Goal: Register for event/course

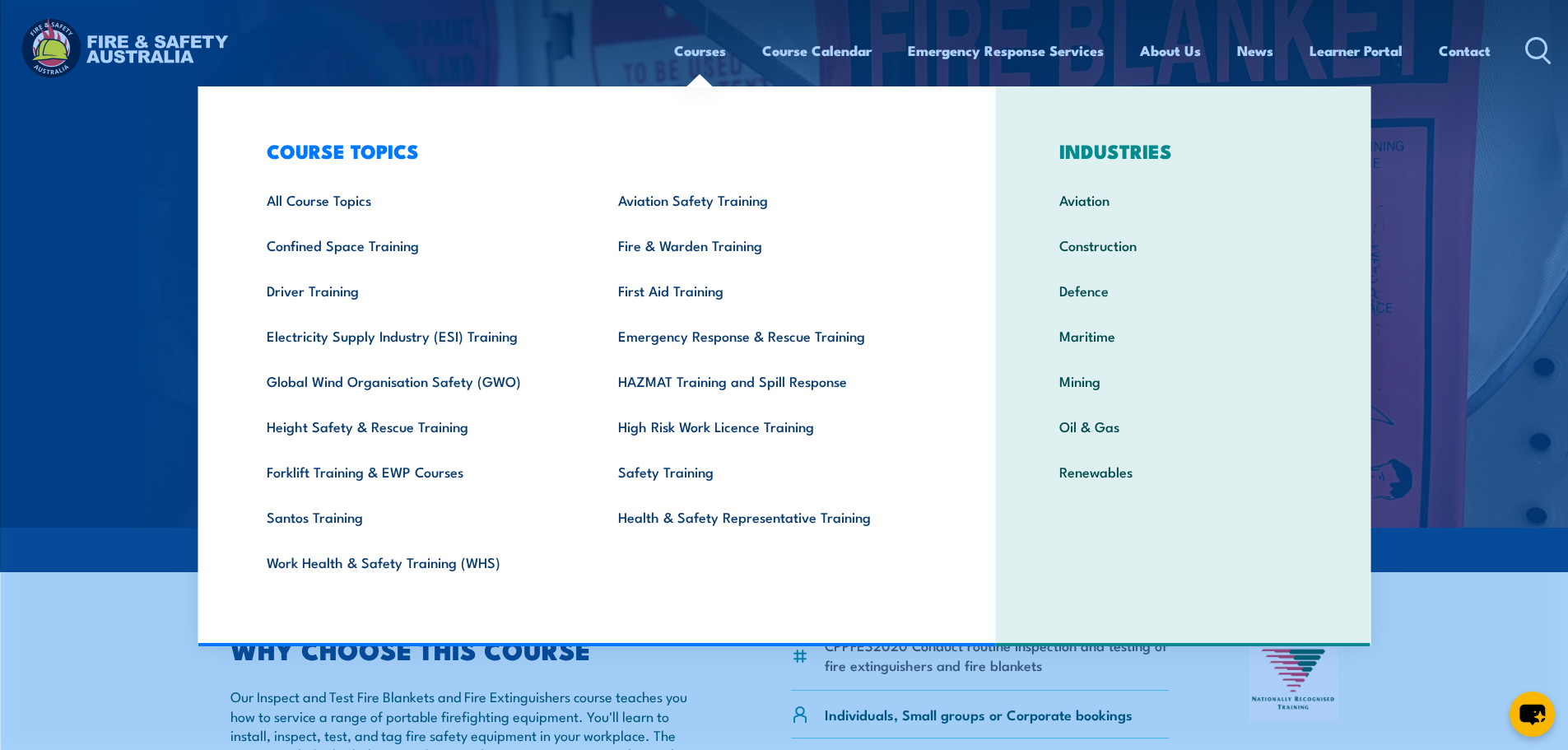
click at [694, 51] on link "Courses" at bounding box center [699, 51] width 52 height 43
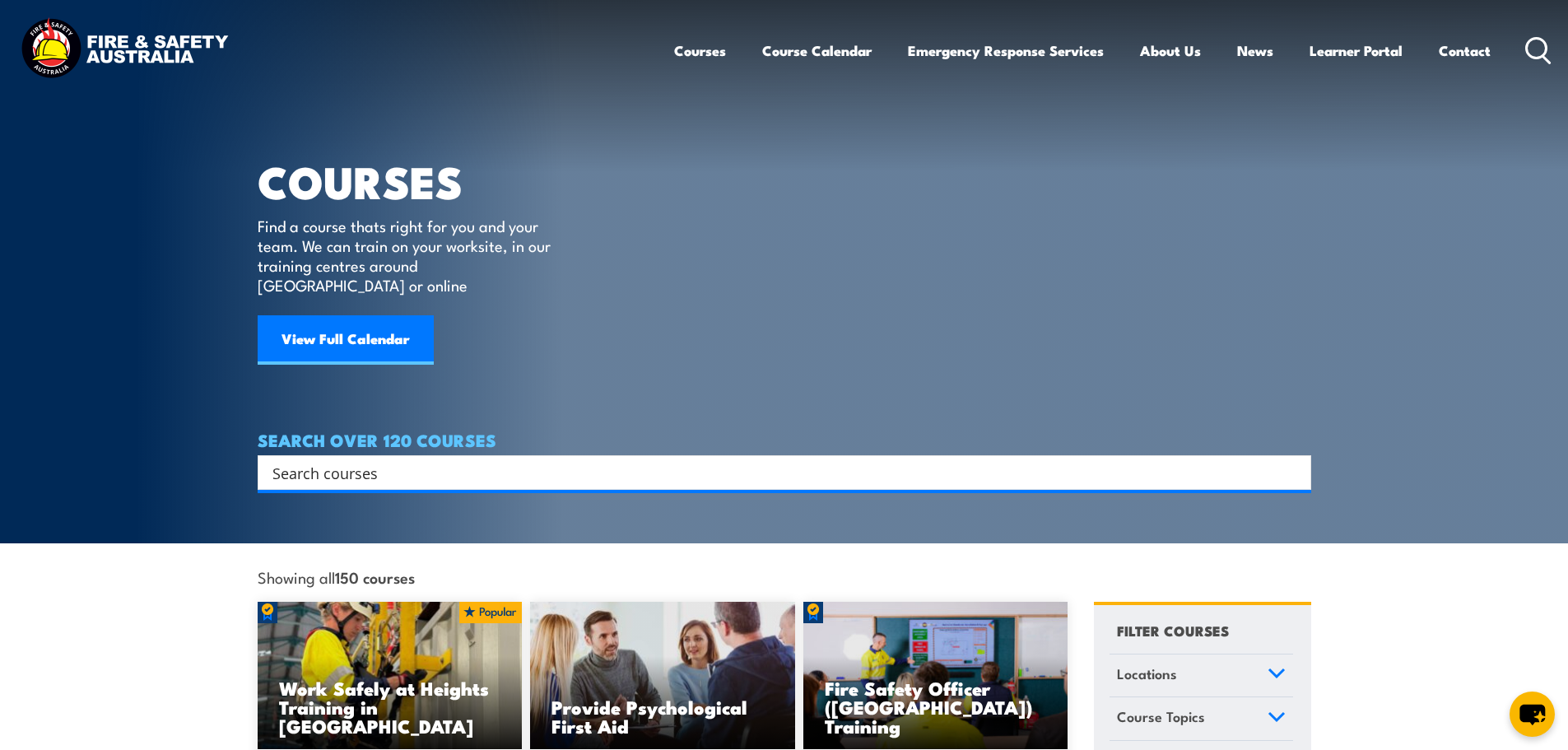
click at [695, 42] on link "Courses" at bounding box center [699, 51] width 52 height 43
